Goal: Task Accomplishment & Management: Complete application form

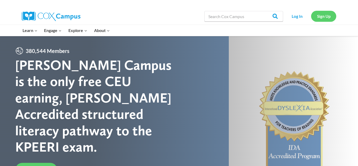
click at [324, 17] on link "Sign Up" at bounding box center [323, 16] width 25 height 11
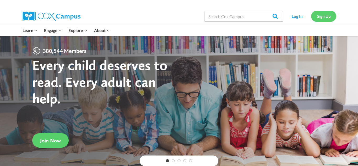
click at [326, 21] on link "Sign Up" at bounding box center [323, 16] width 25 height 11
click at [325, 13] on link "Sign Up" at bounding box center [323, 16] width 25 height 11
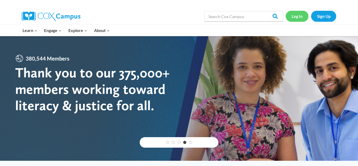
click at [299, 17] on link "Log In" at bounding box center [297, 16] width 23 height 11
